Goal: Find specific page/section: Find specific page/section

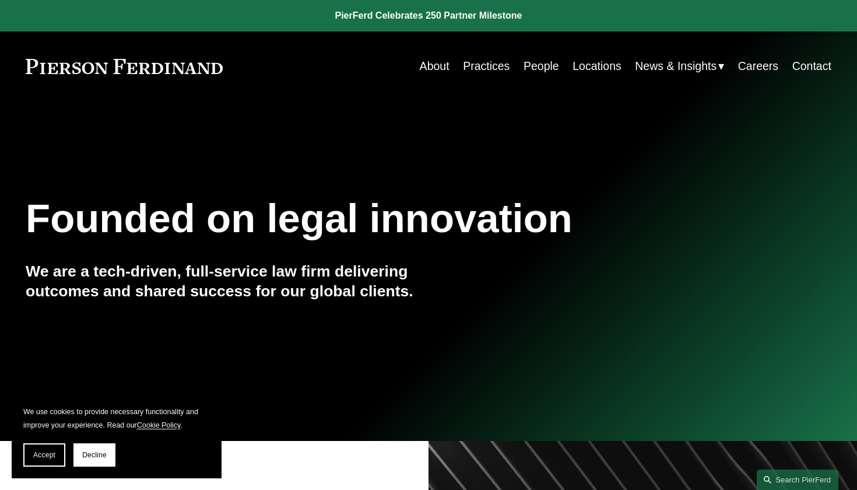
click at [763, 68] on link "Careers" at bounding box center [758, 66] width 40 height 23
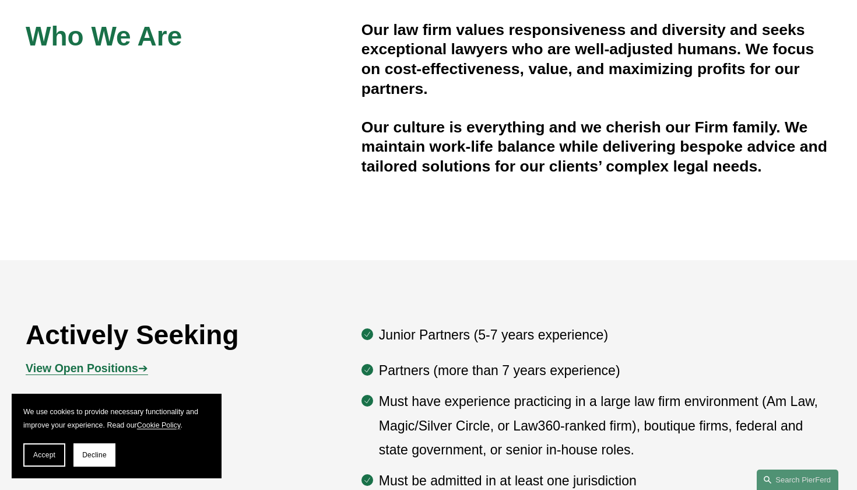
scroll to position [684, 0]
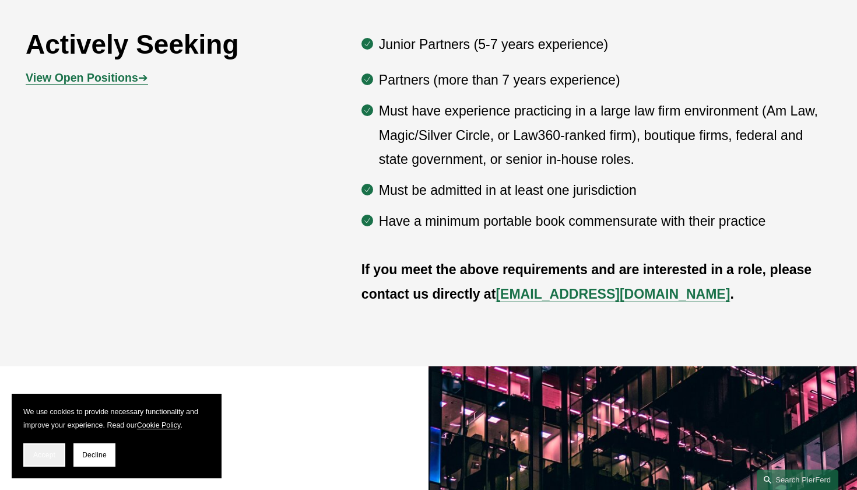
click at [48, 457] on span "Accept" at bounding box center [44, 455] width 22 height 8
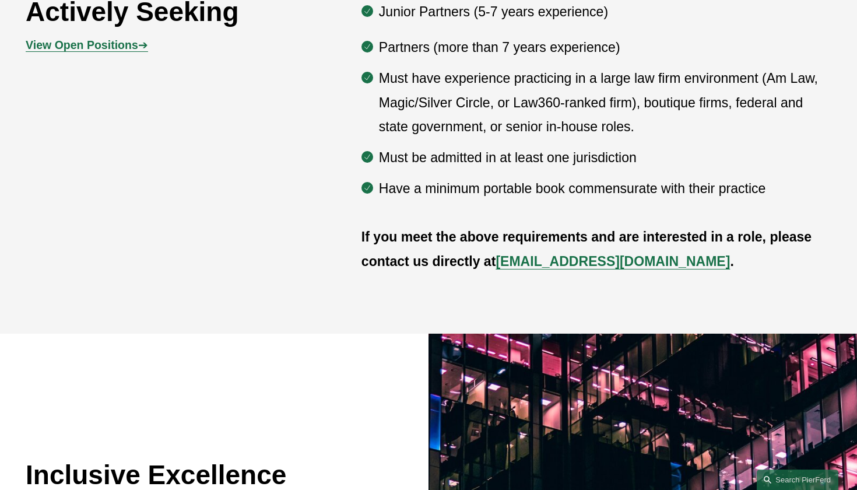
drag, startPoint x: 49, startPoint y: 451, endPoint x: 49, endPoint y: 432, distance: 19.2
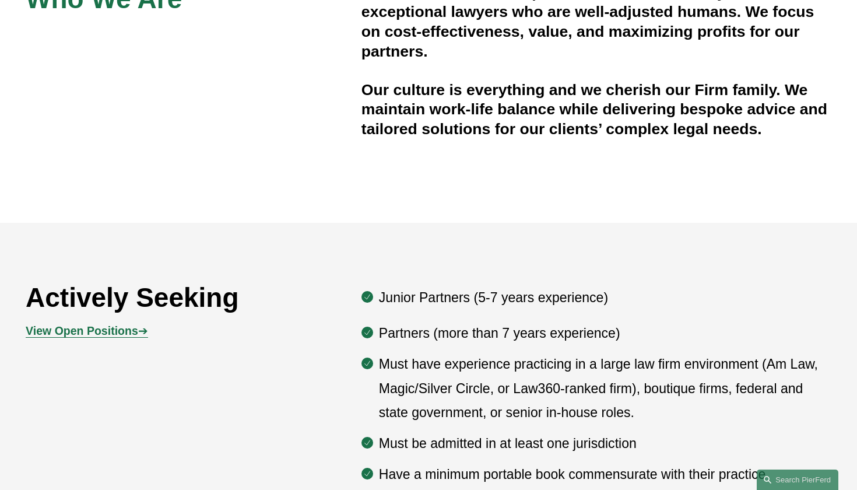
scroll to position [469, 0]
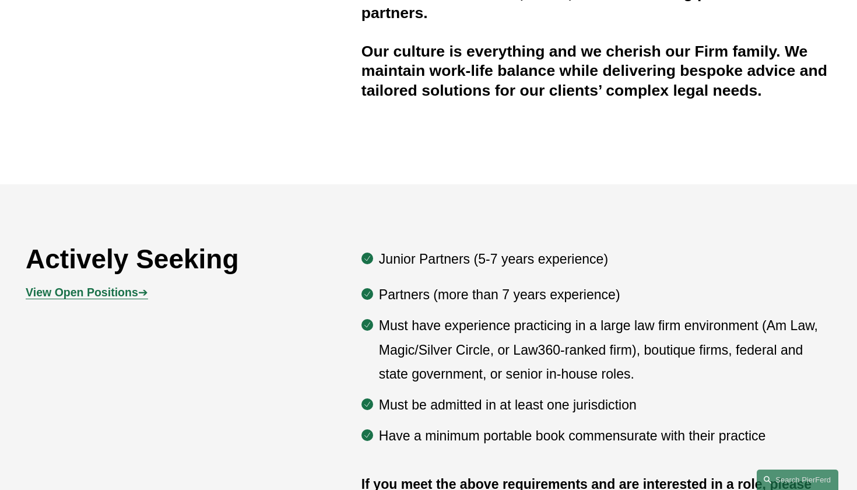
click at [86, 278] on div "View Open Positions ➔" at bounding box center [126, 292] width 201 height 34
click at [86, 283] on p "View Open Positions ➔" at bounding box center [126, 292] width 201 height 20
click at [83, 303] on div "View Open Positions ➔" at bounding box center [126, 292] width 201 height 34
click at [85, 297] on strong "View Open Positions" at bounding box center [82, 292] width 113 height 13
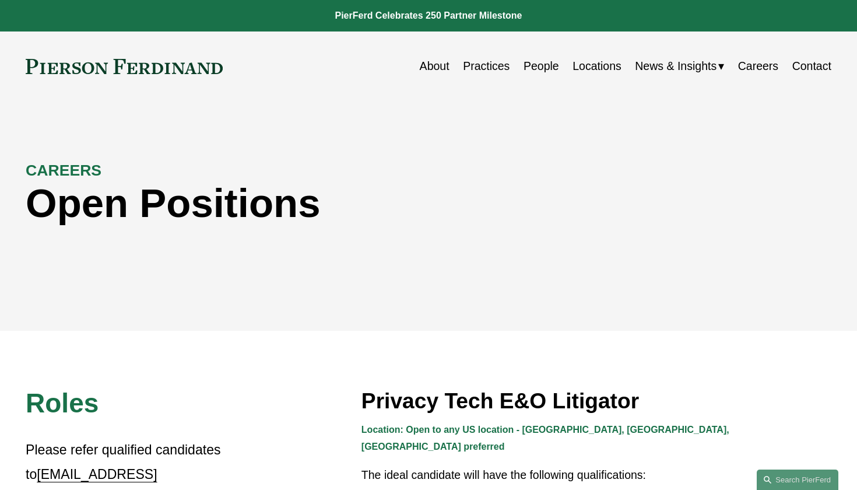
click at [752, 63] on link "Careers" at bounding box center [758, 66] width 40 height 23
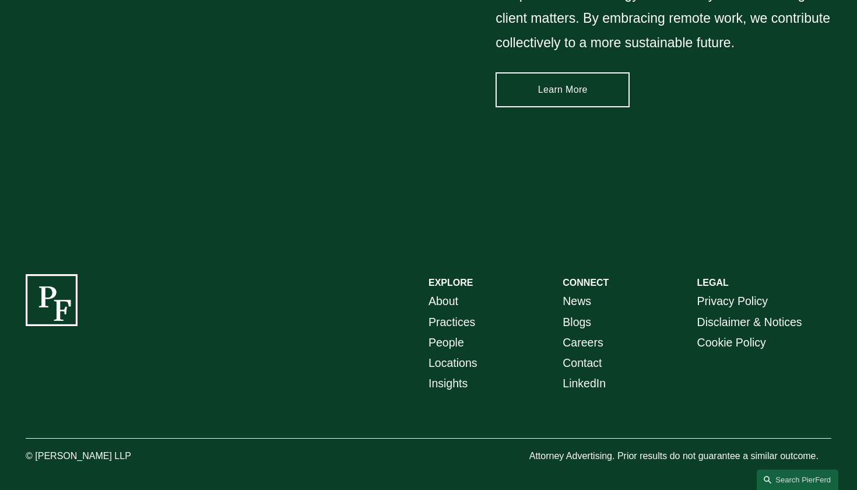
scroll to position [1707, 0]
